Goal: Transaction & Acquisition: Purchase product/service

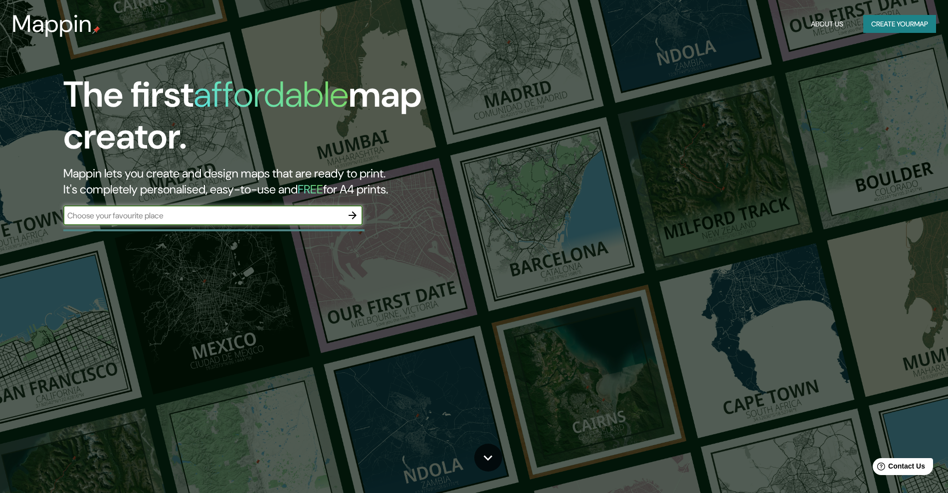
click at [219, 210] on input "text" at bounding box center [202, 215] width 279 height 11
click at [99, 214] on input "santa cru guanacase" at bounding box center [202, 215] width 279 height 11
click at [101, 216] on input "santa cru guanacase" at bounding box center [202, 215] width 279 height 11
click at [0, 214] on div "The first affordable map creator. Mappin lets you create and design maps that a…" at bounding box center [474, 246] width 948 height 493
type input "santa [PERSON_NAME] guanacaste"
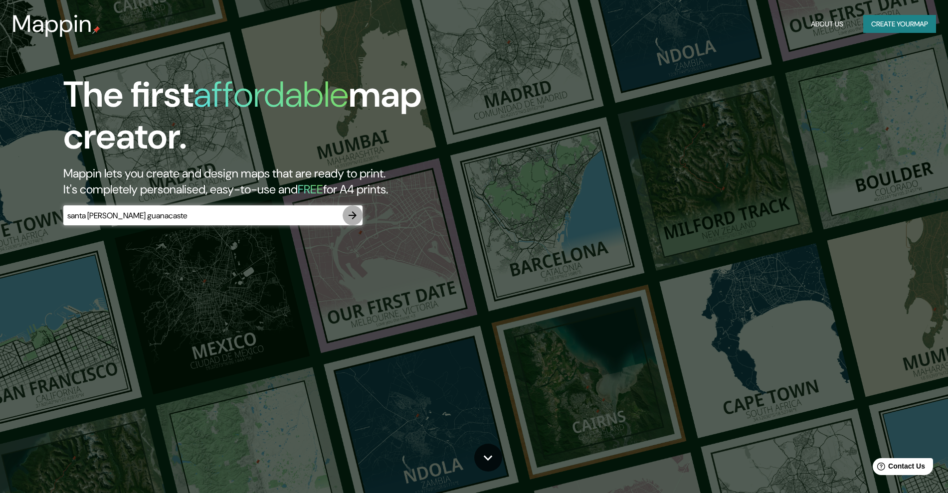
click at [353, 207] on button "button" at bounding box center [353, 215] width 20 height 20
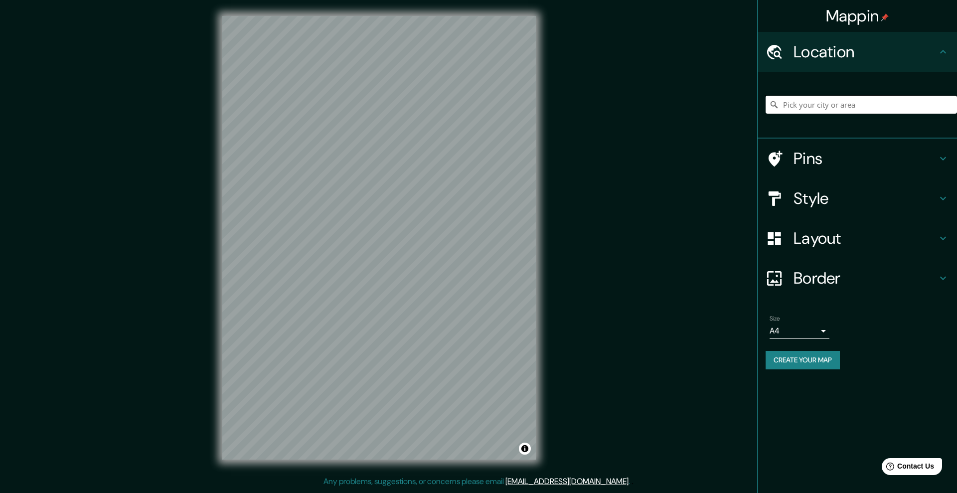
click at [823, 106] on input "Pick your city or area" at bounding box center [861, 105] width 191 height 18
paste input "santa [PERSON_NAME] guanacaste"
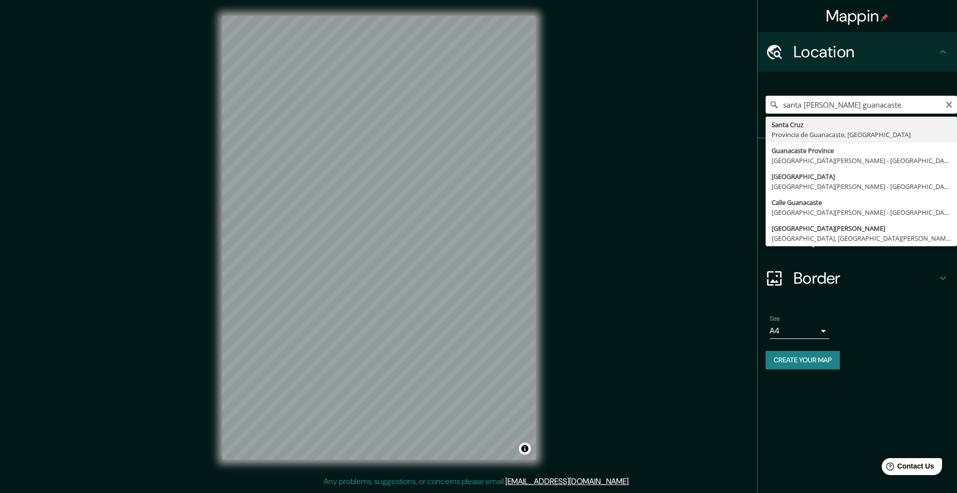
type input "[GEOGRAPHIC_DATA][PERSON_NAME], [GEOGRAPHIC_DATA], [GEOGRAPHIC_DATA]"
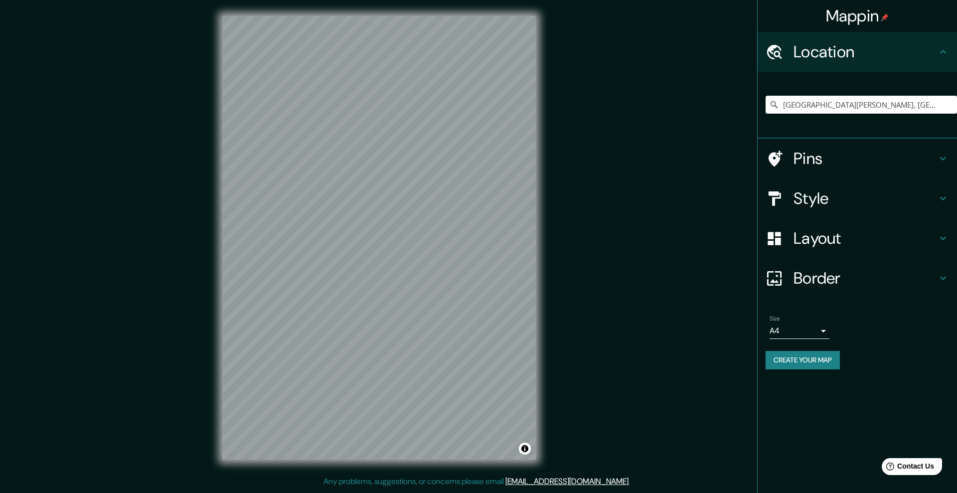
click at [823, 234] on h4 "Layout" at bounding box center [866, 238] width 144 height 20
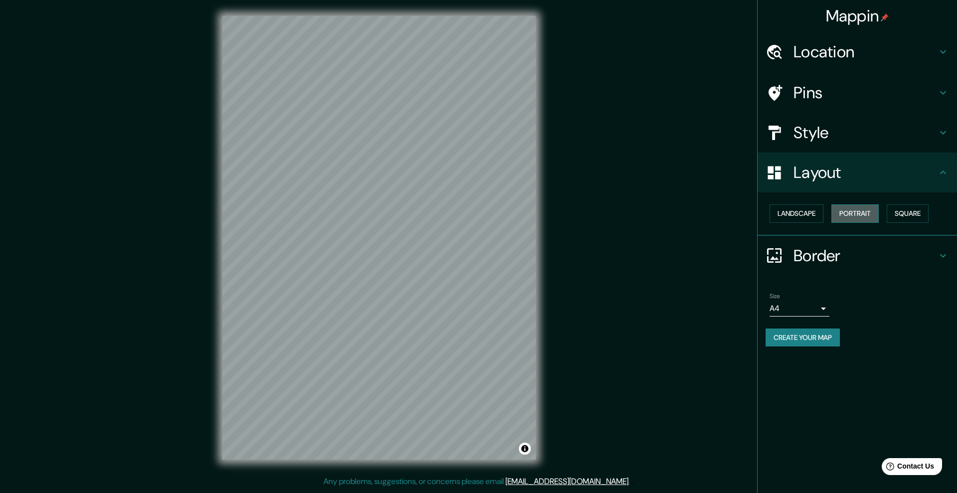
click at [861, 208] on button "Portrait" at bounding box center [855, 213] width 47 height 18
click at [801, 212] on button "Landscape" at bounding box center [797, 213] width 54 height 18
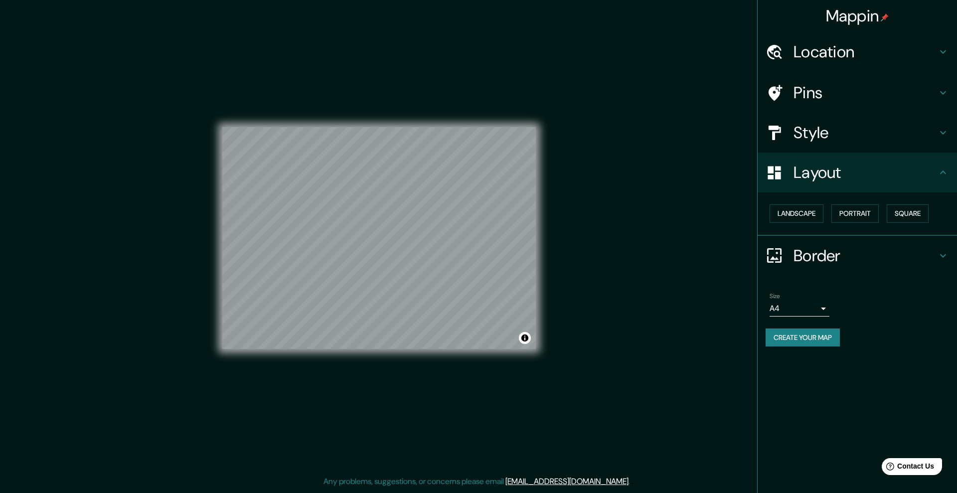
click at [830, 129] on h4 "Style" at bounding box center [866, 133] width 144 height 20
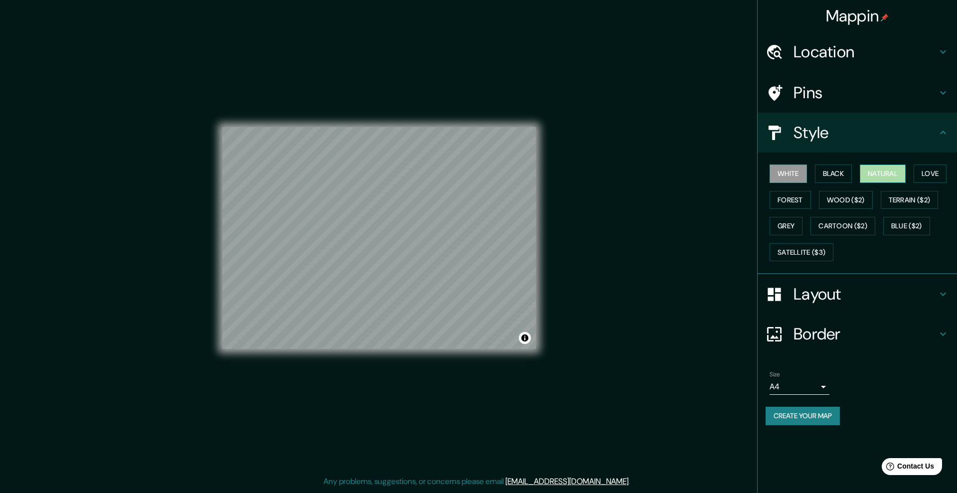
click at [887, 169] on button "Natural" at bounding box center [883, 174] width 46 height 18
click at [812, 97] on h4 "Pins" at bounding box center [866, 93] width 144 height 20
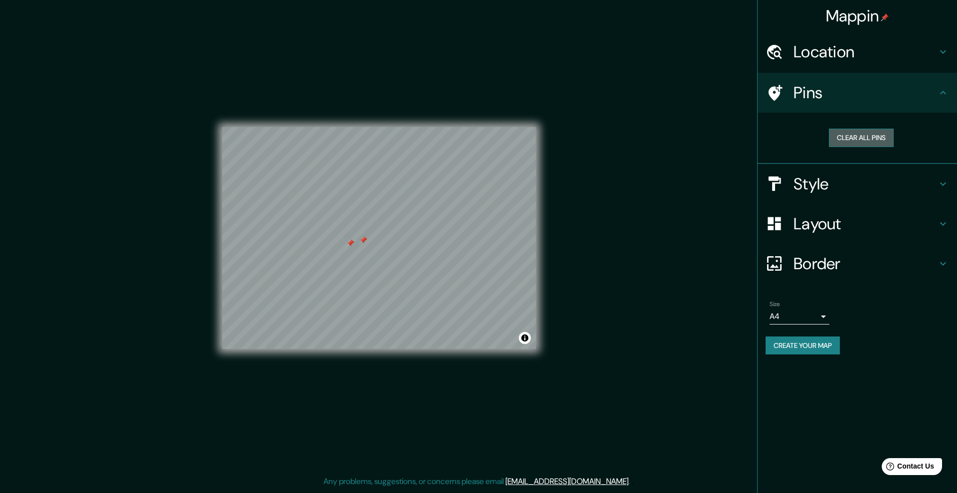
click at [861, 137] on button "Clear all pins" at bounding box center [861, 138] width 65 height 18
click at [818, 320] on body "Mappin Location Santa Cruz, Provincia de Guanacaste, Costa Rica Pins Clear all …" at bounding box center [478, 246] width 957 height 493
click at [789, 348] on li "A3" at bounding box center [800, 356] width 60 height 18
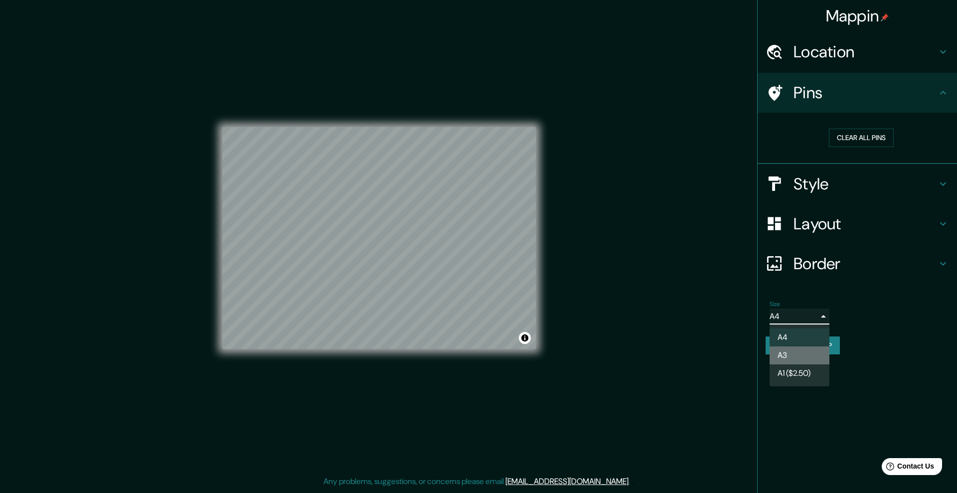
type input "a4"
click at [809, 350] on button "Create your map" at bounding box center [803, 346] width 74 height 18
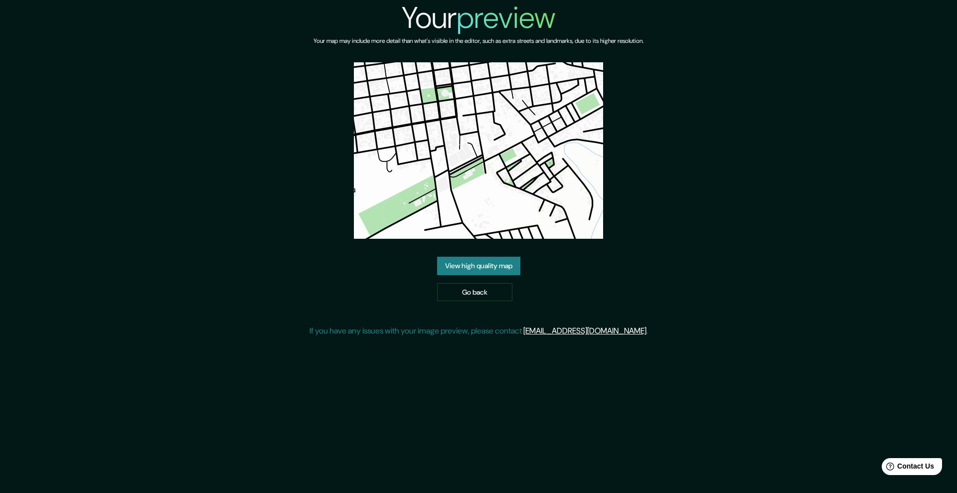
click at [501, 263] on link "View high quality map" at bounding box center [478, 266] width 83 height 18
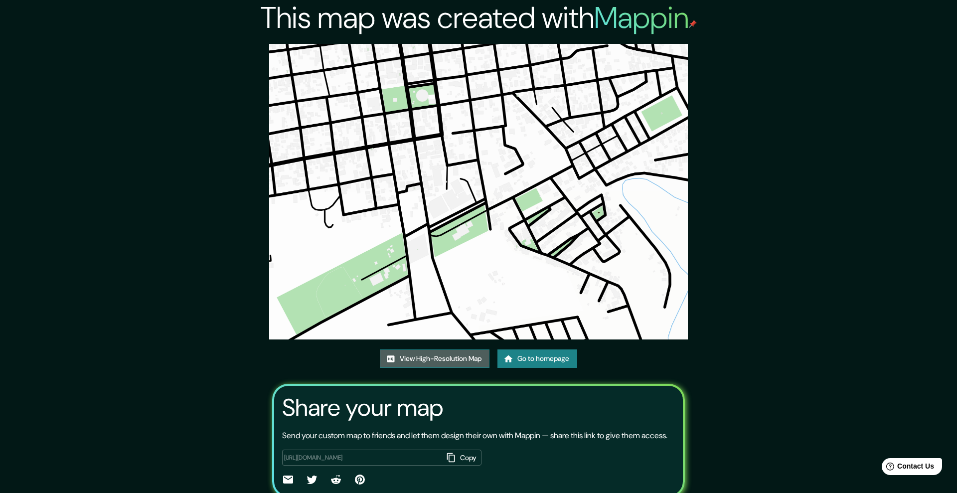
click at [451, 350] on link "View High-Resolution Map" at bounding box center [435, 359] width 110 height 18
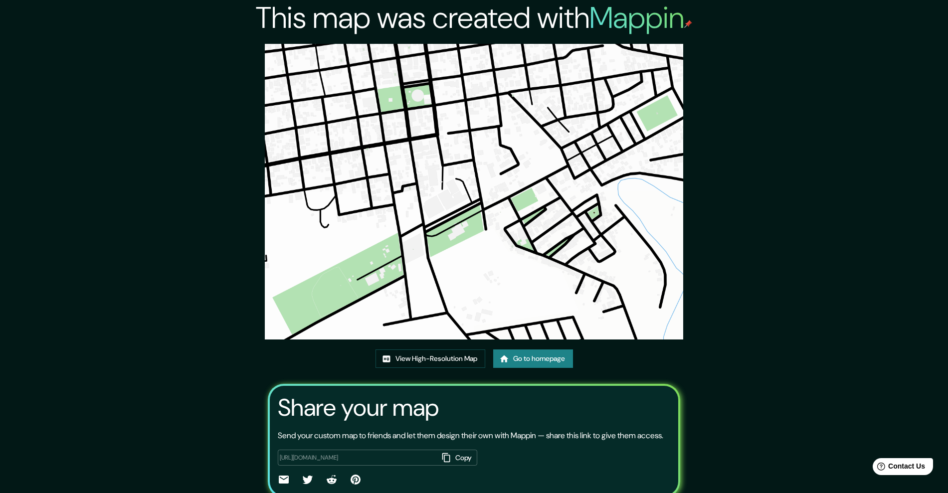
click at [541, 361] on link "Go to homepage" at bounding box center [533, 359] width 80 height 18
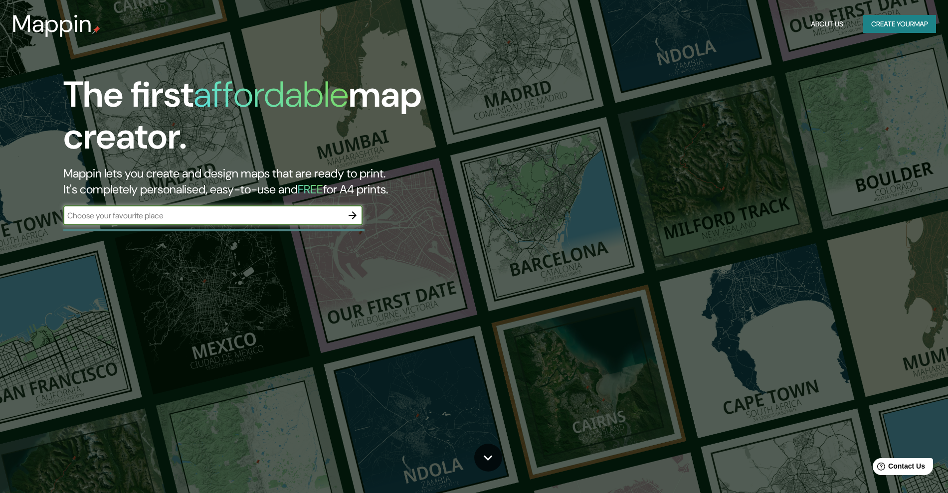
click at [246, 210] on input "text" at bounding box center [202, 215] width 279 height 11
drag, startPoint x: 330, startPoint y: 215, endPoint x: 0, endPoint y: 218, distance: 329.6
click at [0, 218] on div "The first affordable map creator. Mappin lets you create and design maps that a…" at bounding box center [474, 246] width 948 height 493
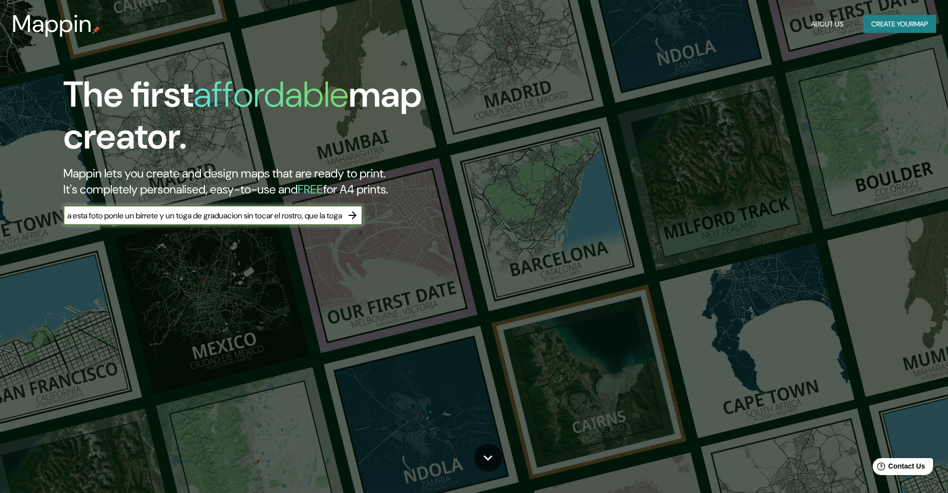
type input "opa"
drag, startPoint x: 185, startPoint y: 217, endPoint x: 39, endPoint y: 218, distance: 145.6
click at [39, 218] on div "The first affordable map creator. Mappin lets you create and design maps that a…" at bounding box center [300, 155] width 569 height 162
type input "Santa Cruz Guanacaste"
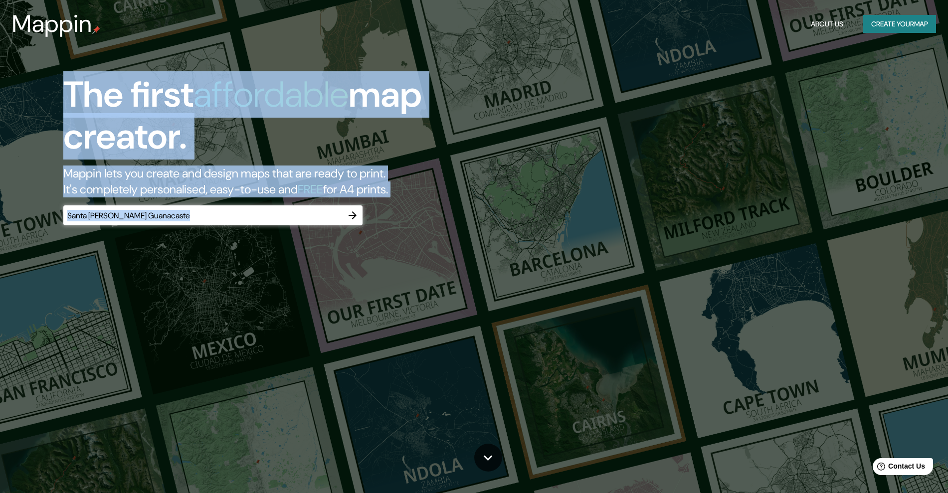
drag, startPoint x: 230, startPoint y: 222, endPoint x: 0, endPoint y: 210, distance: 230.2
click at [0, 210] on div "The first affordable map creator. Mappin lets you create and design maps that a…" at bounding box center [474, 246] width 948 height 493
click at [171, 222] on div "Santa Cruz Guanacaste ​" at bounding box center [212, 215] width 299 height 20
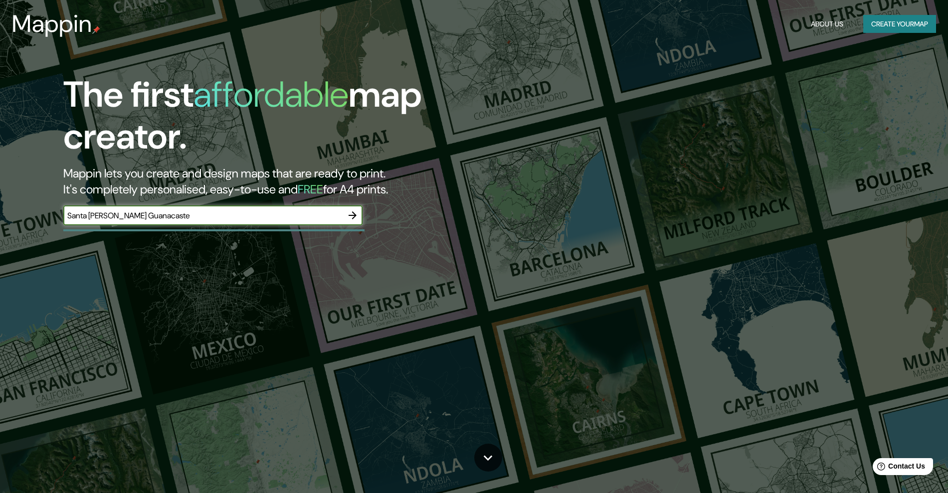
drag, startPoint x: 165, startPoint y: 216, endPoint x: 45, endPoint y: 221, distance: 119.3
click at [45, 221] on div "The first affordable map creator. Mappin lets you create and design maps that a…" at bounding box center [300, 155] width 569 height 162
click at [354, 219] on icon "button" at bounding box center [353, 215] width 12 height 12
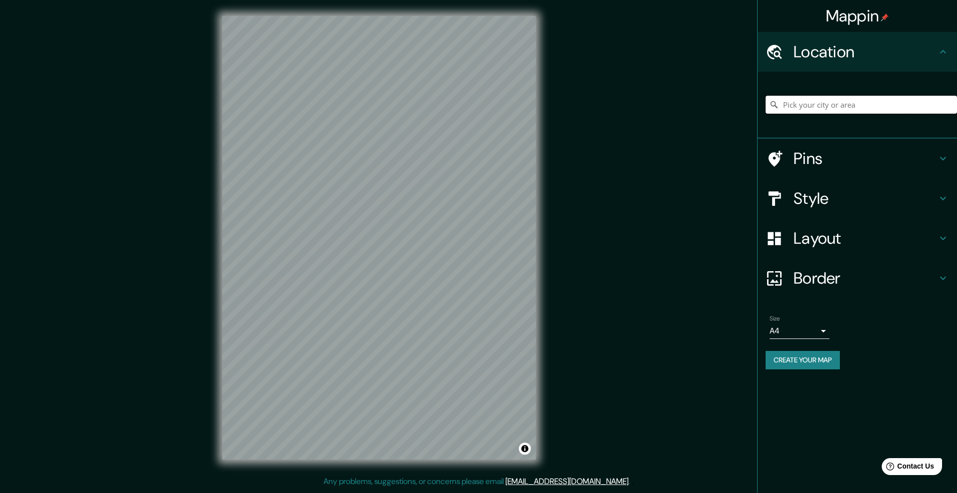
click at [849, 112] on input "Pick your city or area" at bounding box center [861, 105] width 191 height 18
paste input "¡Hola! Como mencioné antes, no soy un profesional médico y no puedo darte una r…"
type input "¡Hola! Como mencioné antes, no soy un profesional médico y no puedo darte una r…"
click at [461, 103] on div "Mappin Location ¡Hola! Como mencioné antes, no soy un profesional médico y no p…" at bounding box center [478, 246] width 957 height 492
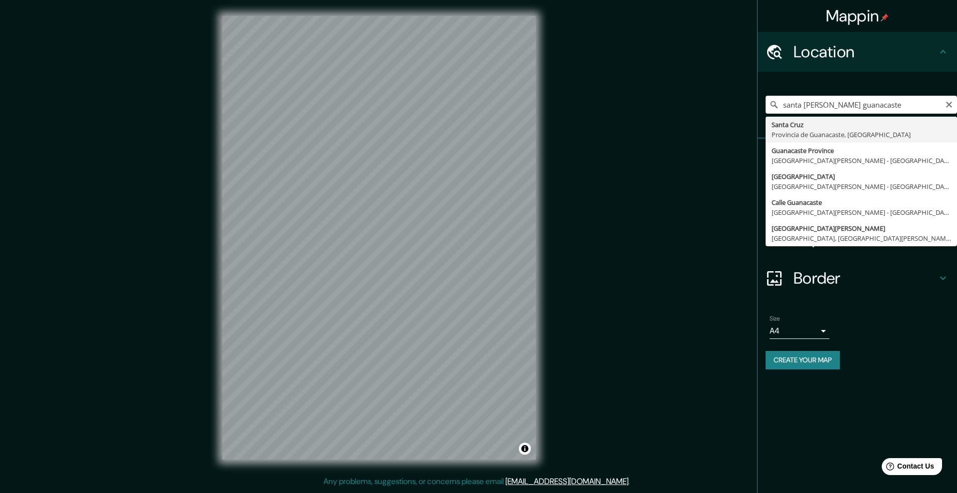
type input "Santa Cruz, Provincia de Guanacaste, Costa Rica"
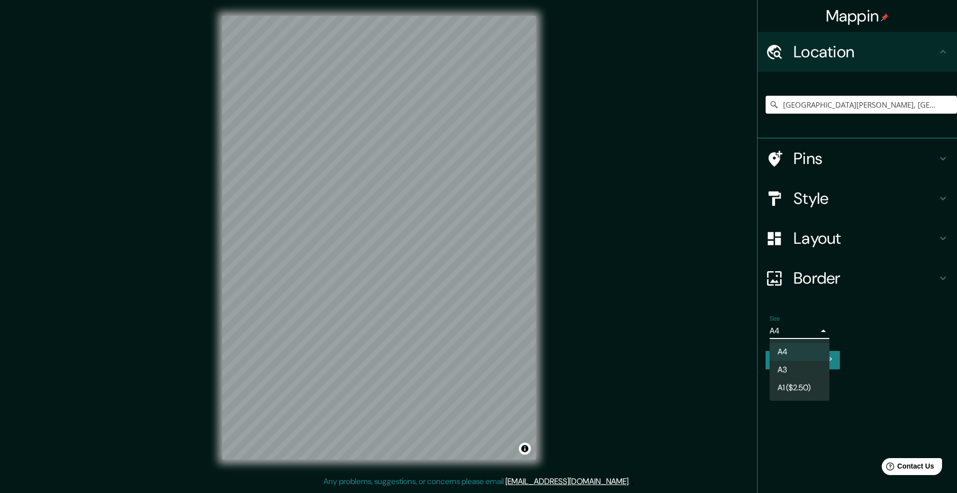
click at [802, 330] on body "Mappin Location Santa Cruz, Provincia de Guanacaste, Costa Rica Pins Style Layo…" at bounding box center [478, 246] width 957 height 493
click at [797, 369] on li "A3" at bounding box center [800, 370] width 60 height 18
type input "a4"
click at [813, 244] on h4 "Layout" at bounding box center [866, 238] width 144 height 20
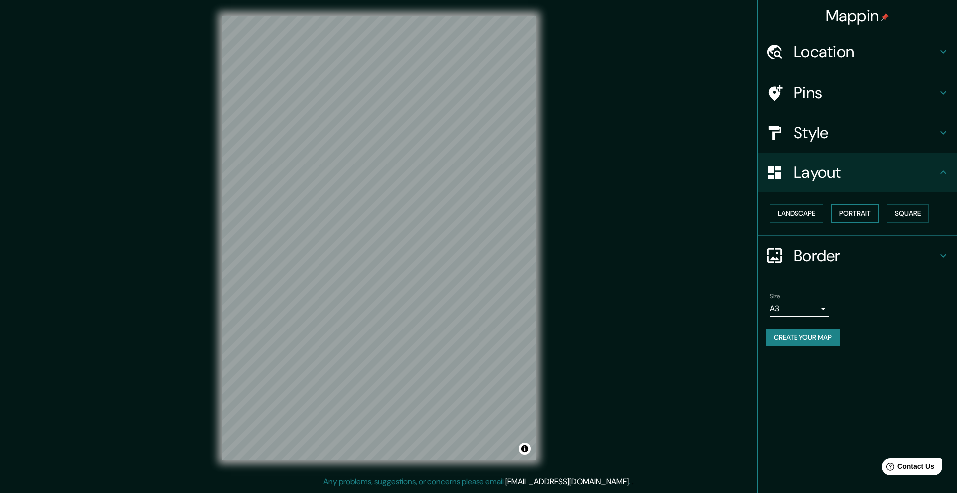
click at [859, 211] on button "Portrait" at bounding box center [855, 213] width 47 height 18
click at [911, 211] on button "Square" at bounding box center [908, 213] width 42 height 18
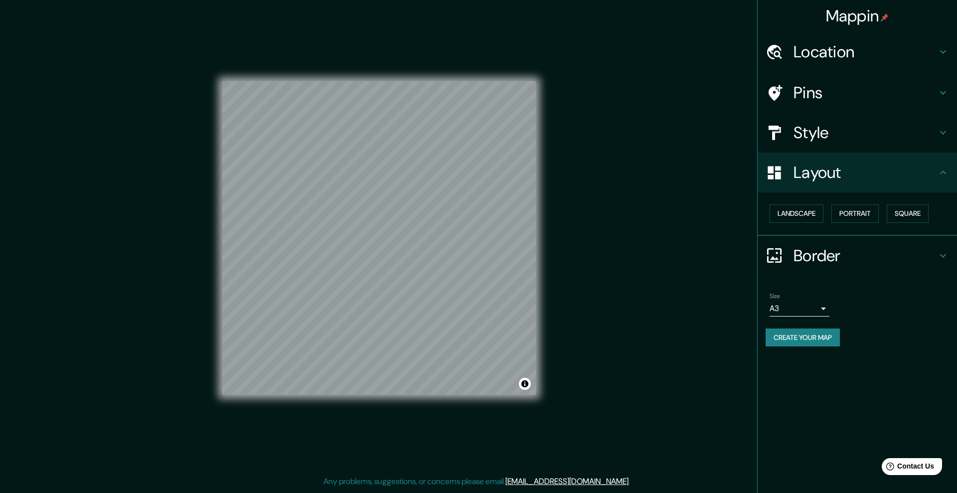
click at [811, 140] on h4 "Style" at bounding box center [866, 133] width 144 height 20
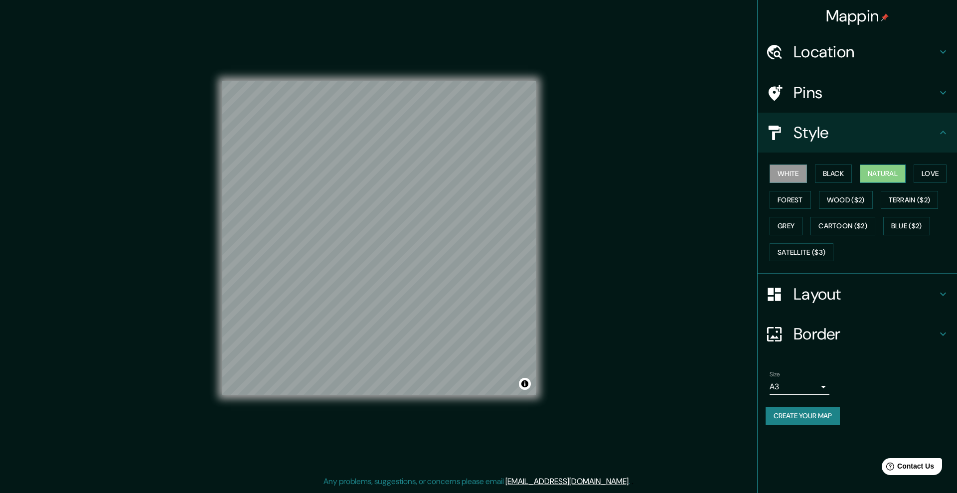
click at [885, 169] on button "Natural" at bounding box center [883, 174] width 46 height 18
click at [828, 50] on h4 "Location" at bounding box center [866, 52] width 144 height 20
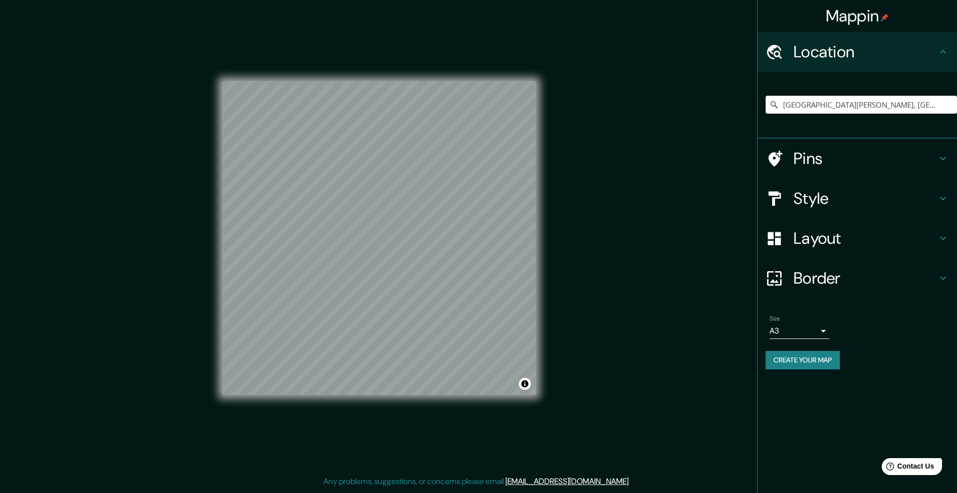
drag, startPoint x: 909, startPoint y: 107, endPoint x: 688, endPoint y: 119, distance: 221.2
click at [688, 119] on div "Mappin Location Santa Cruz, Provincia de Guanacaste, Costa Rica Pins Style Layo…" at bounding box center [478, 246] width 957 height 492
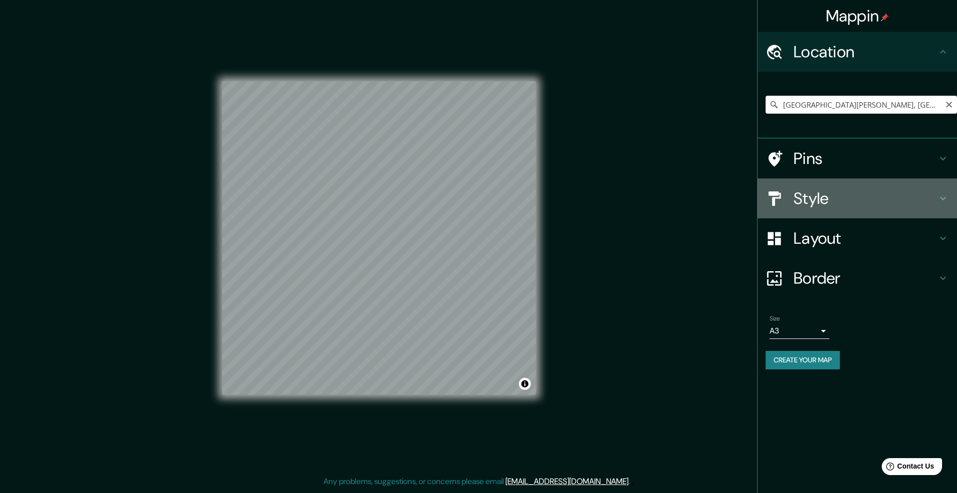
click at [841, 198] on h4 "Style" at bounding box center [866, 198] width 144 height 20
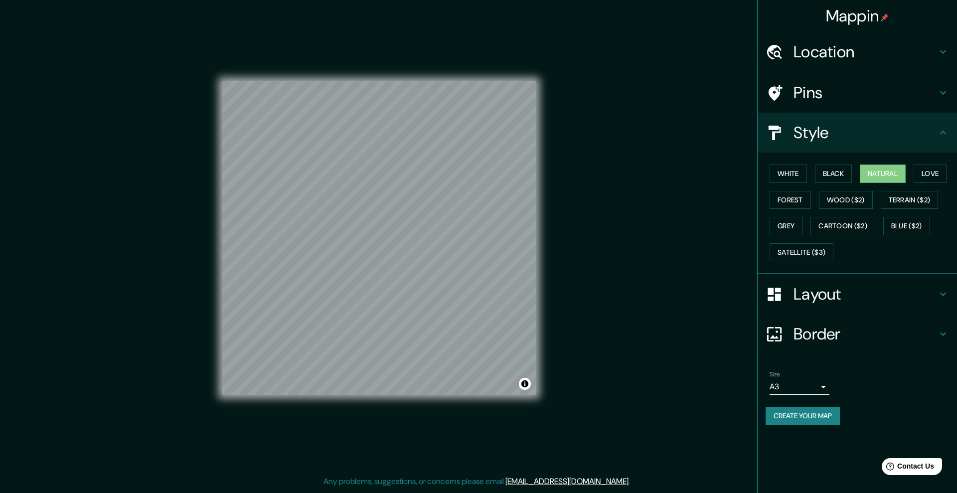
click at [827, 288] on h4 "Layout" at bounding box center [866, 294] width 144 height 20
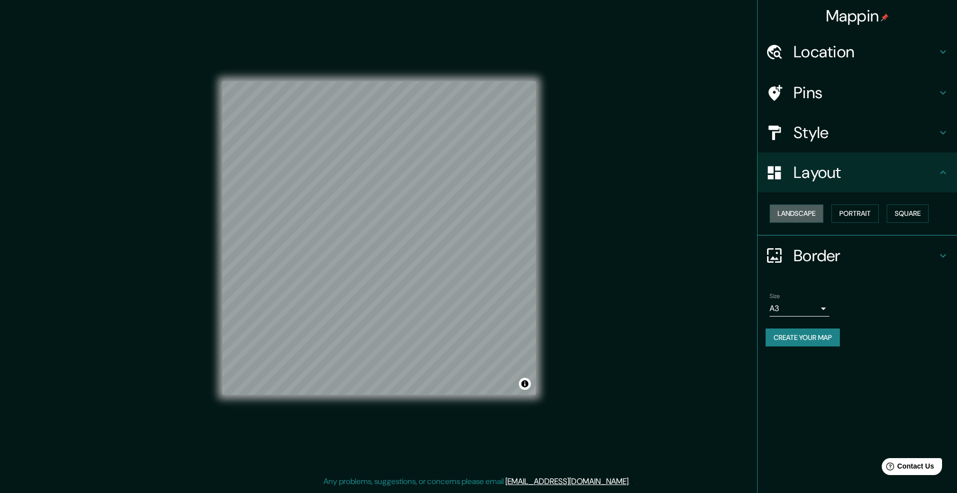
drag, startPoint x: 796, startPoint y: 214, endPoint x: 688, endPoint y: 198, distance: 109.9
click at [795, 214] on button "Landscape" at bounding box center [797, 213] width 54 height 18
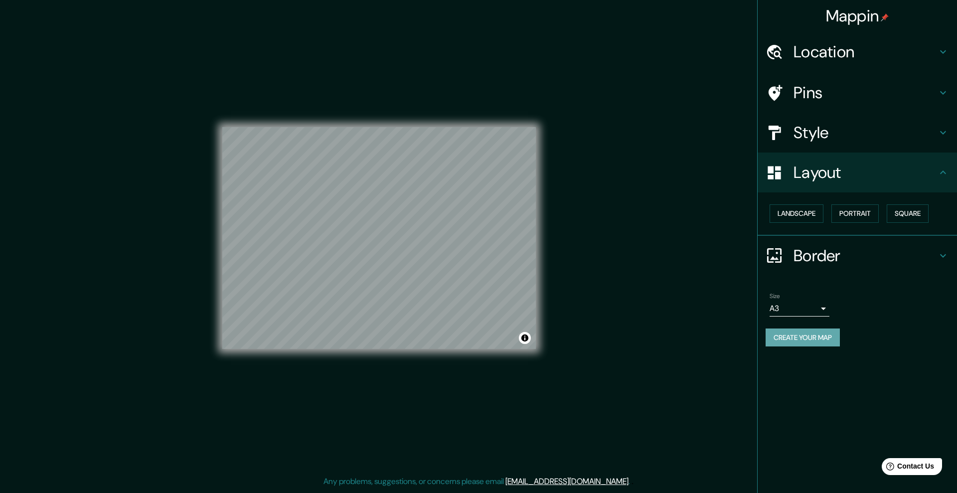
click at [832, 339] on button "Create your map" at bounding box center [803, 338] width 74 height 18
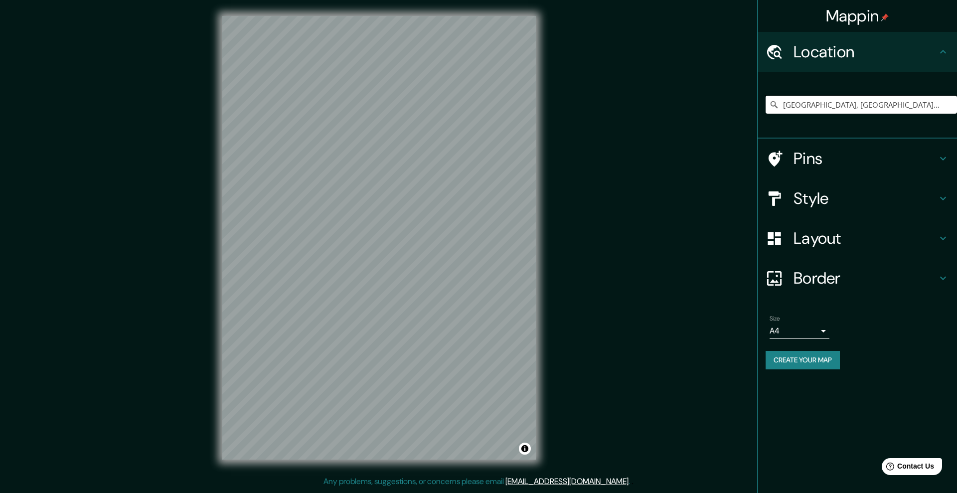
click at [810, 101] on input "Santa Cruz, Provincia de Guanacaste, Costa Rica" at bounding box center [861, 105] width 191 height 18
drag, startPoint x: 875, startPoint y: 101, endPoint x: 819, endPoint y: 101, distance: 56.3
click at [819, 101] on input "Santa Cruz, Provincia de Guanacaste, Costa Rica" at bounding box center [861, 105] width 191 height 18
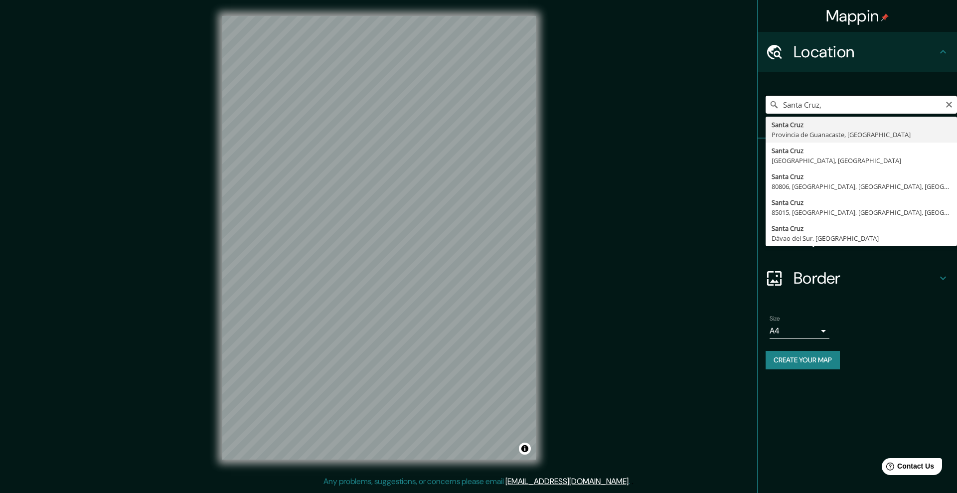
type input "Santa Cruz, Provincia de Guanacaste, Costa Rica"
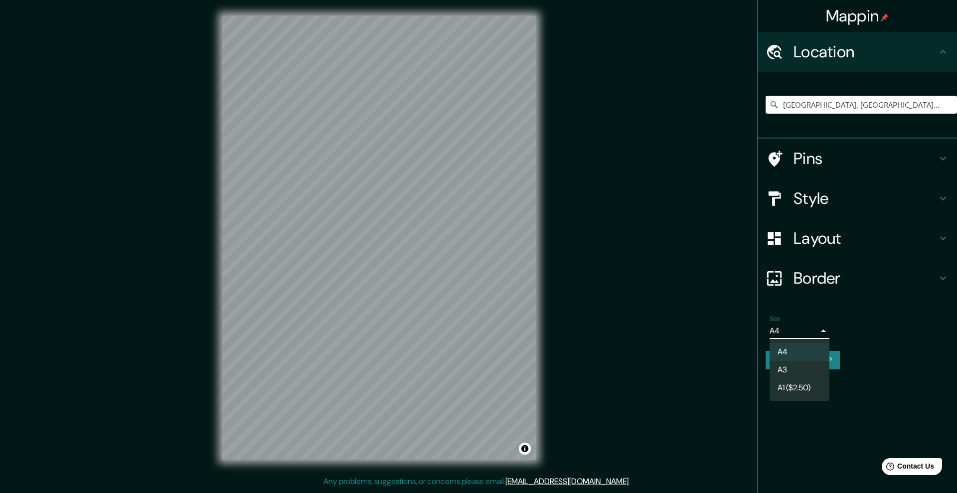
click at [802, 333] on body "Mappin Location Santa Cruz, Provincia de Guanacaste, Costa Rica Santa Cruz de T…" at bounding box center [478, 246] width 957 height 493
click at [801, 366] on li "A3" at bounding box center [800, 370] width 60 height 18
click at [841, 232] on h4 "Layout" at bounding box center [866, 238] width 144 height 20
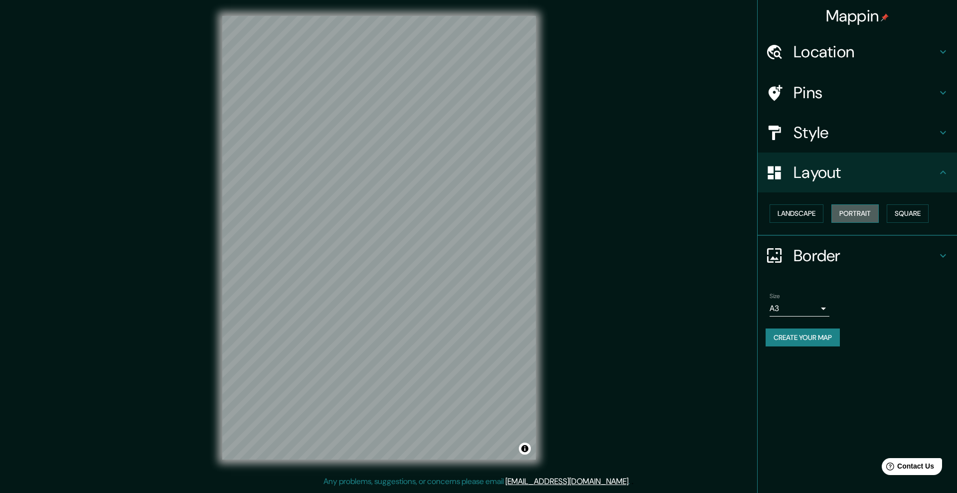
click at [859, 214] on button "Portrait" at bounding box center [855, 213] width 47 height 18
click at [904, 212] on button "Square" at bounding box center [908, 213] width 42 height 18
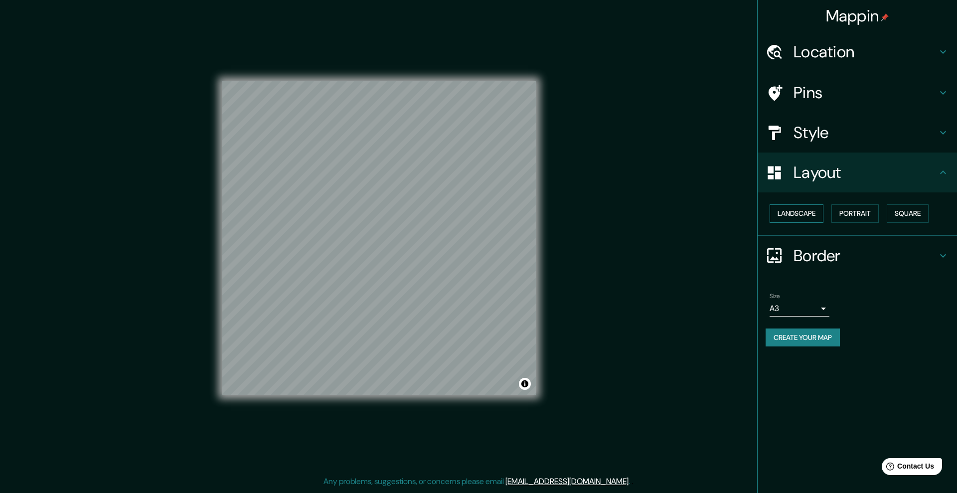
click at [799, 212] on button "Landscape" at bounding box center [797, 213] width 54 height 18
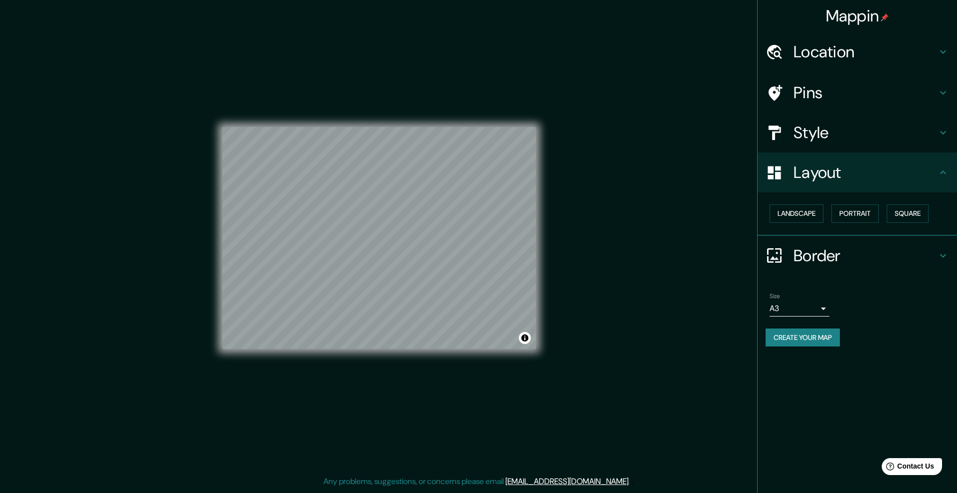
click at [833, 149] on div "Style" at bounding box center [857, 133] width 199 height 40
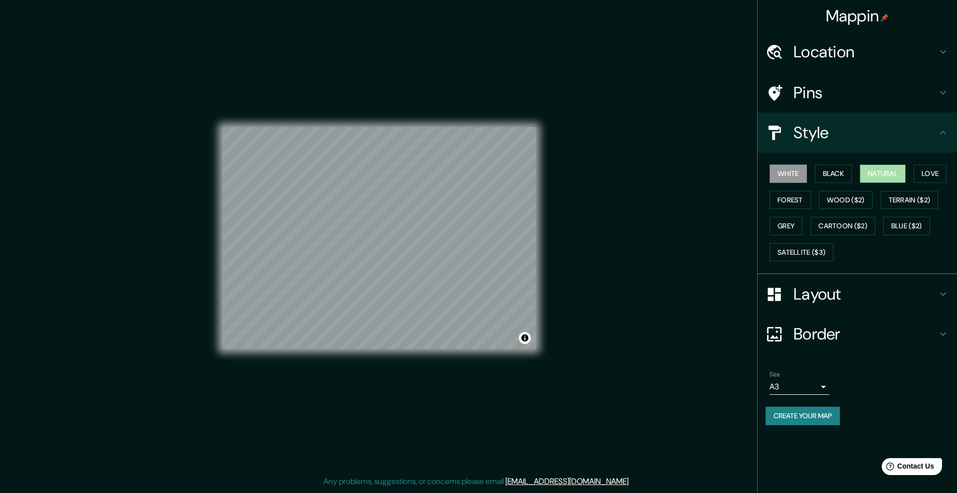
drag, startPoint x: 893, startPoint y: 172, endPoint x: 882, endPoint y: 170, distance: 11.1
click at [894, 171] on button "Natural" at bounding box center [883, 174] width 46 height 18
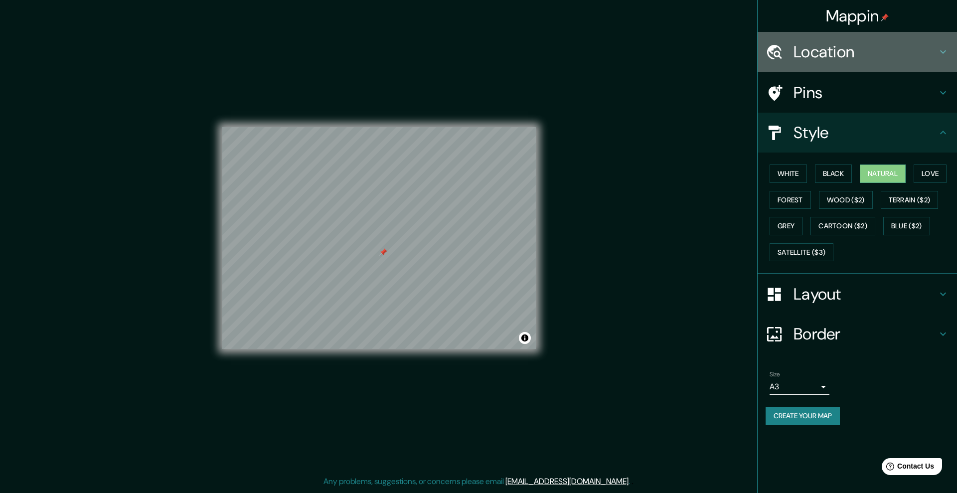
click at [847, 50] on h4 "Location" at bounding box center [866, 52] width 144 height 20
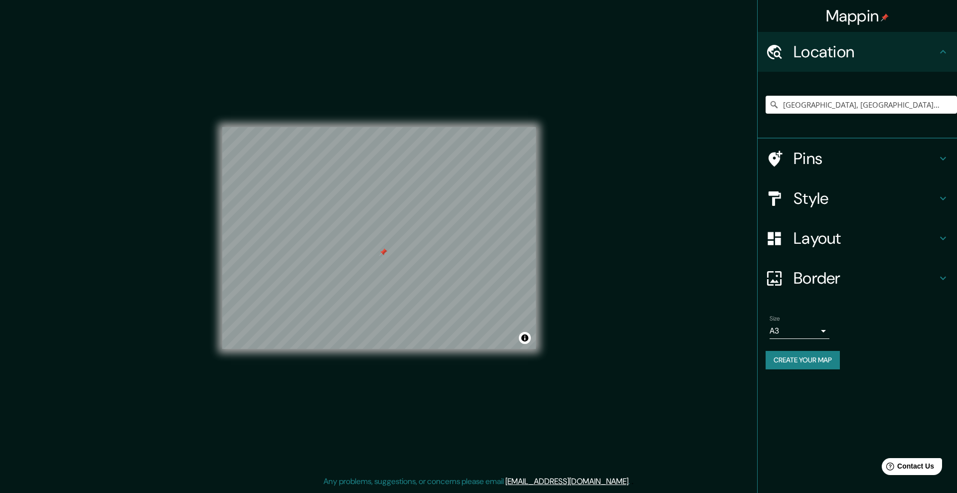
click at [863, 163] on h4 "Pins" at bounding box center [866, 159] width 144 height 20
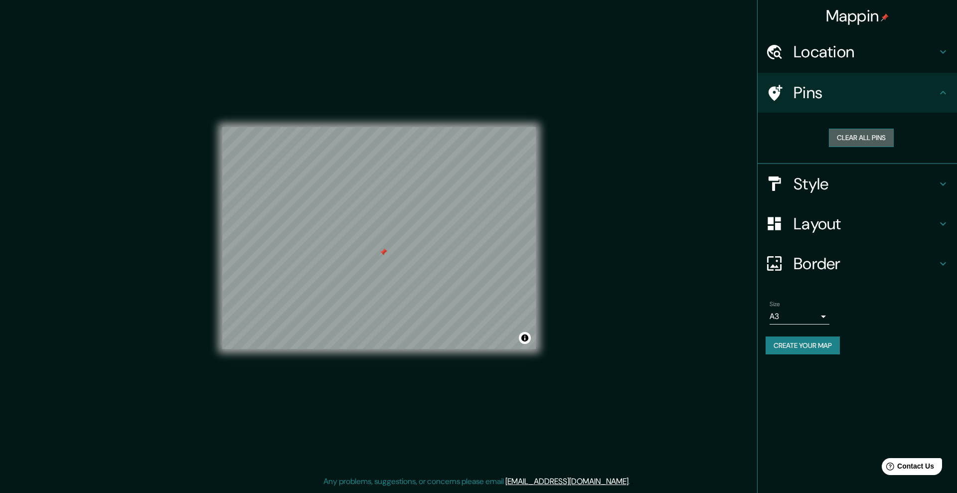
click at [870, 139] on button "Clear all pins" at bounding box center [861, 138] width 65 height 18
click at [802, 348] on button "Create your map" at bounding box center [803, 346] width 74 height 18
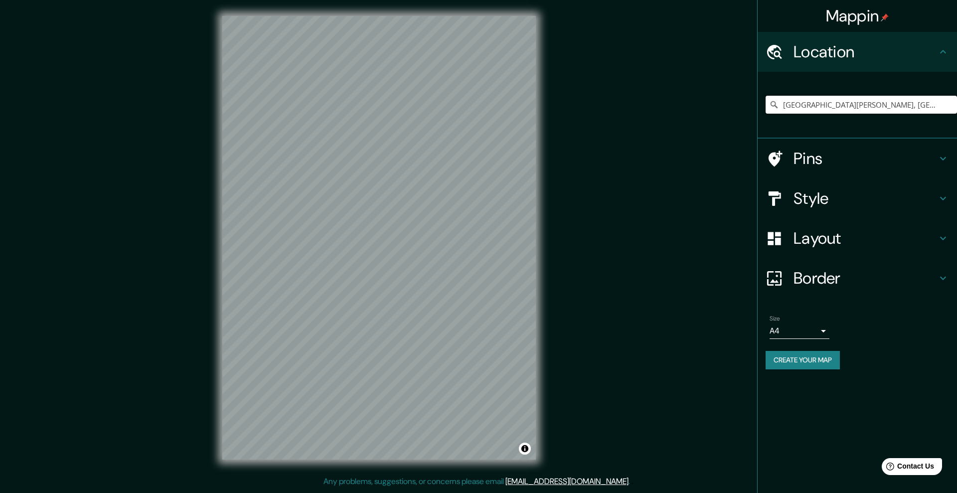
scroll to position [0, 10]
drag, startPoint x: 910, startPoint y: 106, endPoint x: 957, endPoint y: 155, distance: 68.1
click at [957, 155] on ul "Location Santa Cruz, Provincia de Guanacaste, Costa Rica Pins Style Layout Bord…" at bounding box center [857, 207] width 199 height 350
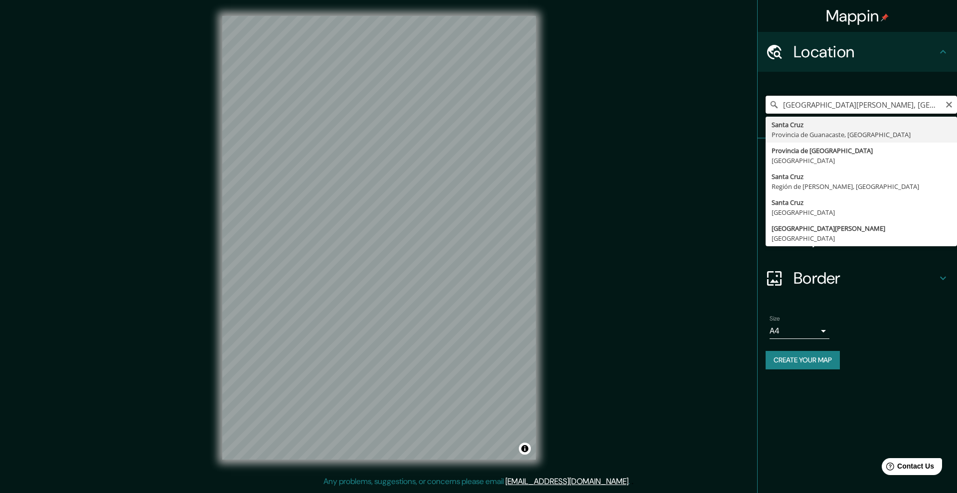
type input "[GEOGRAPHIC_DATA][PERSON_NAME], [GEOGRAPHIC_DATA], [GEOGRAPHIC_DATA]"
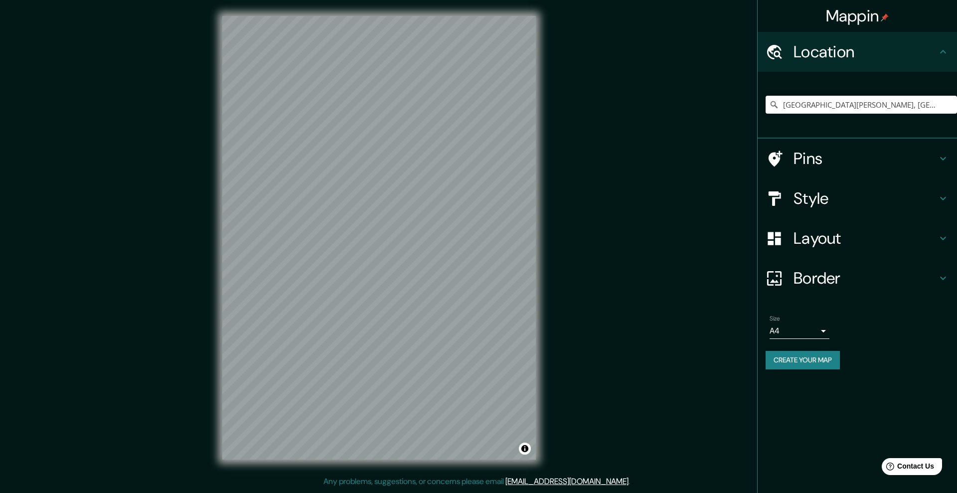
click at [822, 327] on body "Mappin Location Santa Cruz, Provincia de Guanacaste, Costa Rica Santa Cruz Prov…" at bounding box center [478, 246] width 957 height 493
drag, startPoint x: 807, startPoint y: 368, endPoint x: 806, endPoint y: 360, distance: 8.0
click at [806, 367] on li "A3" at bounding box center [800, 370] width 60 height 18
click at [858, 203] on h4 "Style" at bounding box center [866, 198] width 144 height 20
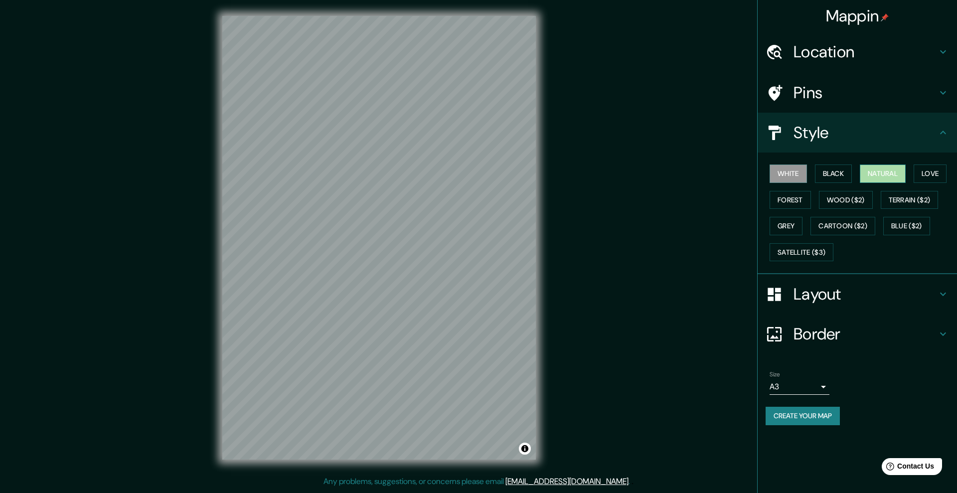
click at [890, 169] on button "Natural" at bounding box center [883, 174] width 46 height 18
click at [840, 298] on h4 "Layout" at bounding box center [866, 294] width 144 height 20
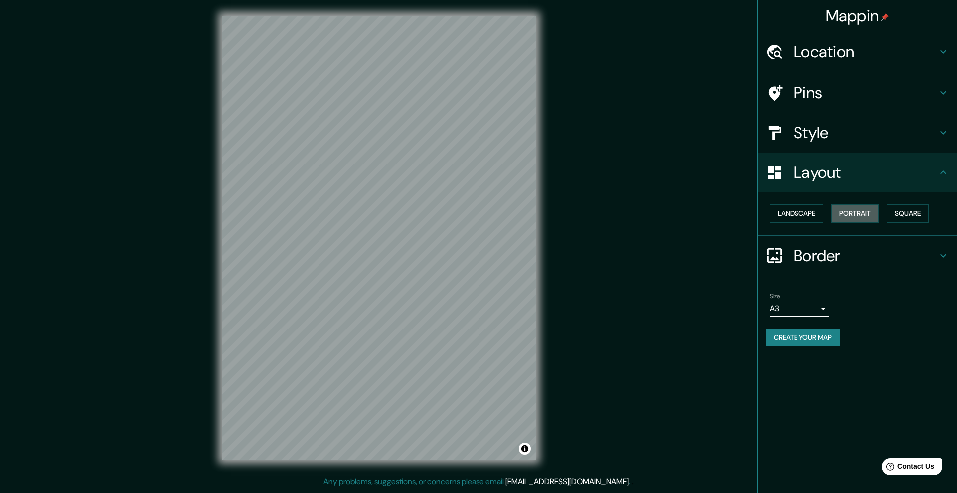
drag, startPoint x: 858, startPoint y: 207, endPoint x: 616, endPoint y: 238, distance: 243.9
click at [857, 207] on button "Portrait" at bounding box center [855, 213] width 47 height 18
click at [853, 212] on button "Portrait" at bounding box center [855, 213] width 47 height 18
click at [813, 215] on button "Landscape" at bounding box center [797, 213] width 54 height 18
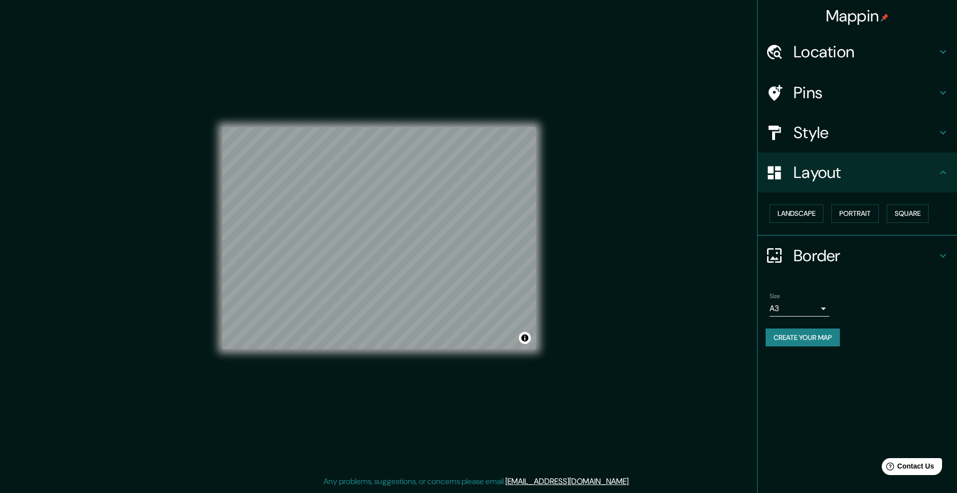
click at [837, 130] on h4 "Style" at bounding box center [866, 133] width 144 height 20
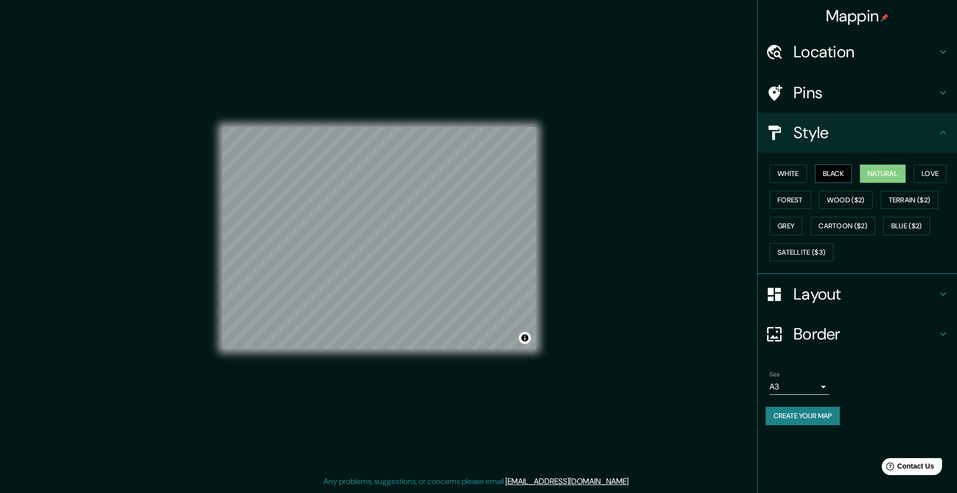
click at [835, 176] on button "Black" at bounding box center [833, 174] width 37 height 18
click at [835, 173] on button "Black" at bounding box center [833, 174] width 37 height 18
click at [797, 173] on button "White" at bounding box center [788, 174] width 37 height 18
click at [868, 172] on button "Natural" at bounding box center [883, 174] width 46 height 18
click at [794, 170] on button "White" at bounding box center [788, 174] width 37 height 18
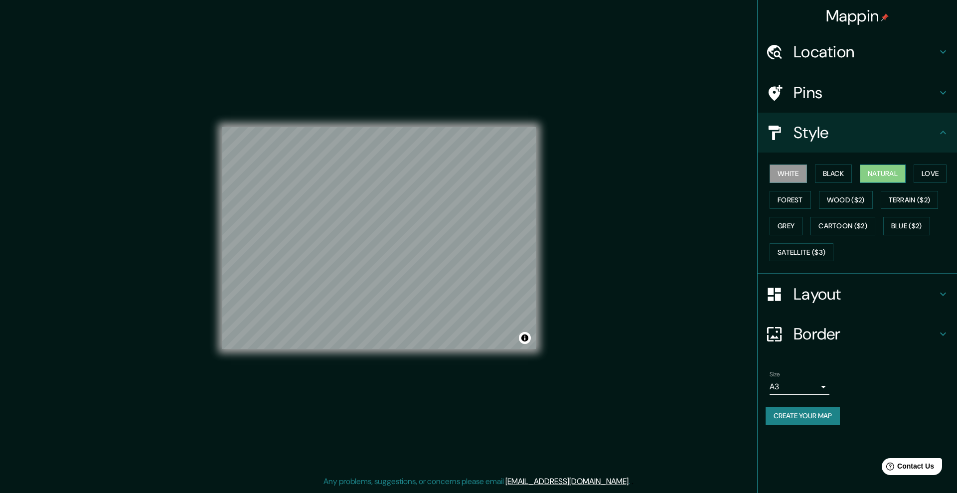
click at [895, 173] on button "Natural" at bounding box center [883, 174] width 46 height 18
click at [803, 414] on button "Create your map" at bounding box center [803, 416] width 74 height 18
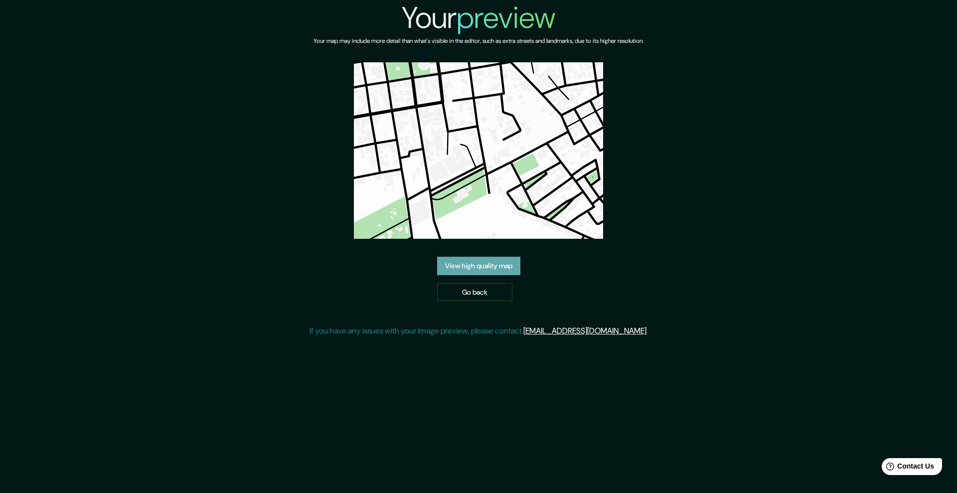
click at [455, 259] on link "View high quality map" at bounding box center [478, 266] width 83 height 18
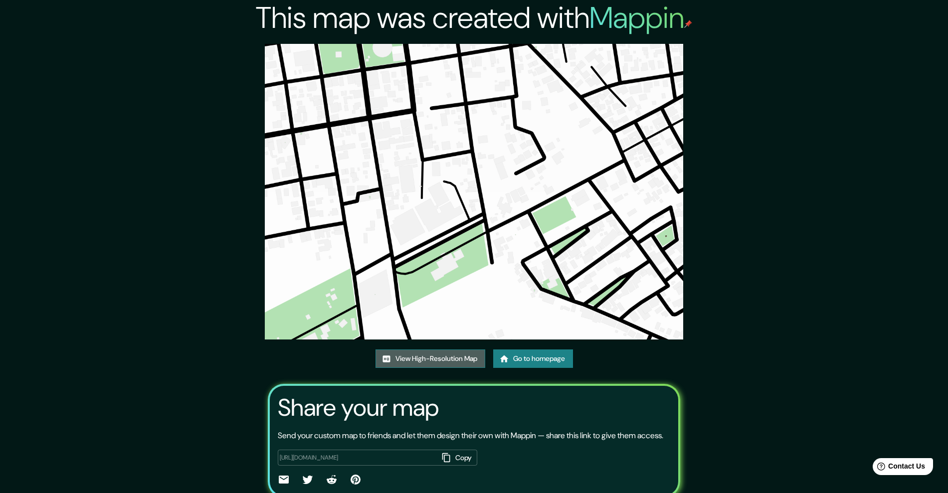
click at [437, 353] on link "View High-Resolution Map" at bounding box center [430, 359] width 110 height 18
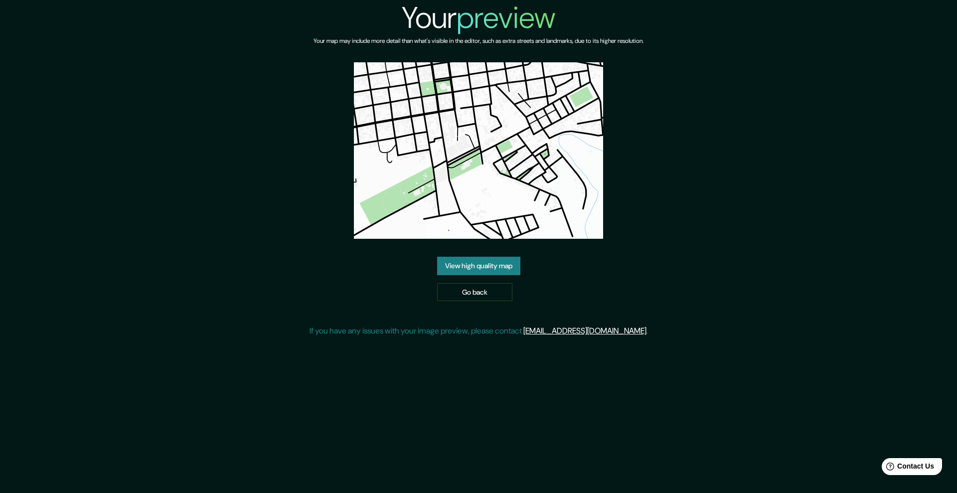
click at [517, 263] on link "View high quality map" at bounding box center [478, 266] width 83 height 18
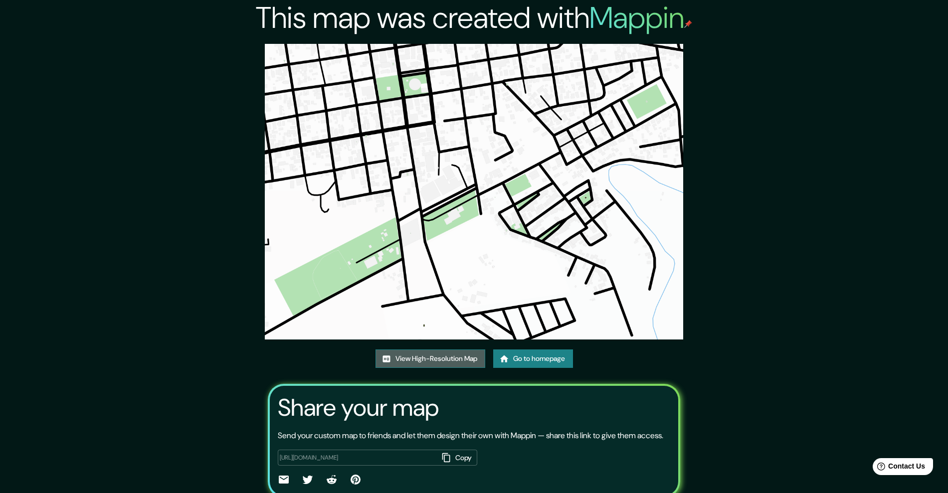
click at [434, 364] on link "View High-Resolution Map" at bounding box center [430, 359] width 110 height 18
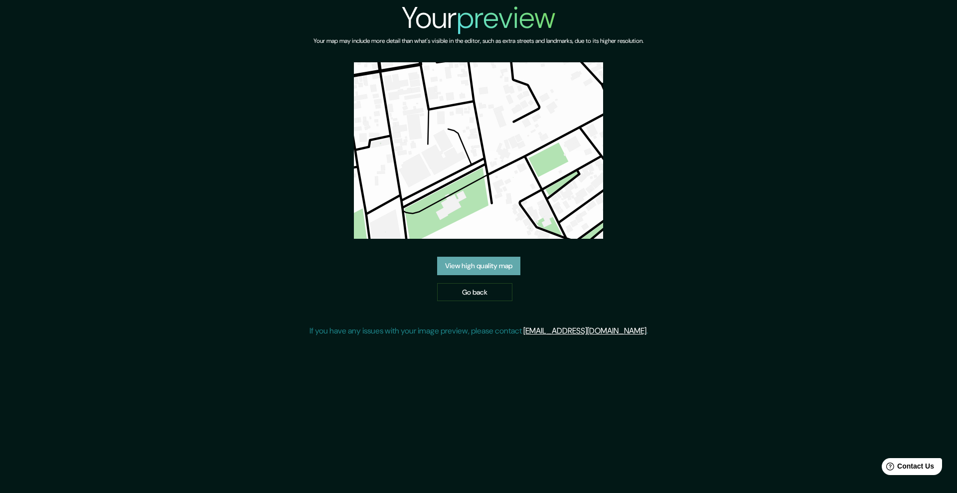
click at [488, 265] on link "View high quality map" at bounding box center [478, 266] width 83 height 18
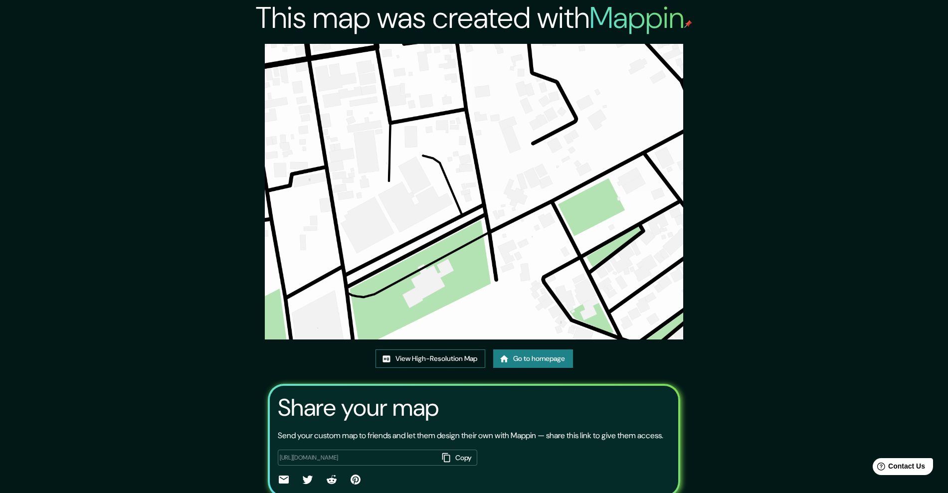
click at [456, 364] on link "View High-Resolution Map" at bounding box center [430, 359] width 110 height 18
